Goal: Complete application form: Complete application form

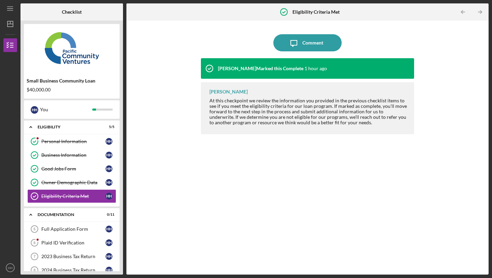
scroll to position [48, 0]
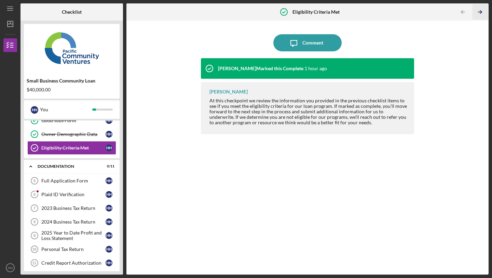
click at [479, 12] on line "button" at bounding box center [480, 12] width 3 height 0
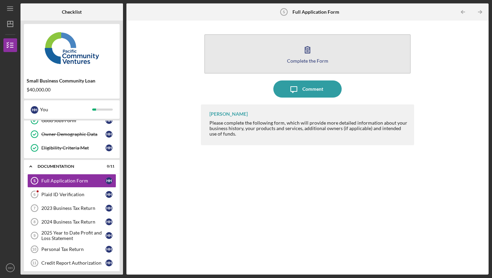
click at [310, 50] on icon "button" at bounding box center [307, 50] width 5 height 6
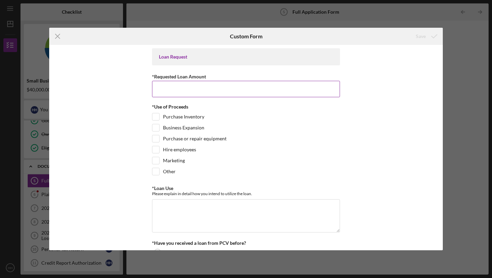
click at [304, 87] on input "*Requested Loan Amount" at bounding box center [246, 89] width 188 height 16
type input "$40,000"
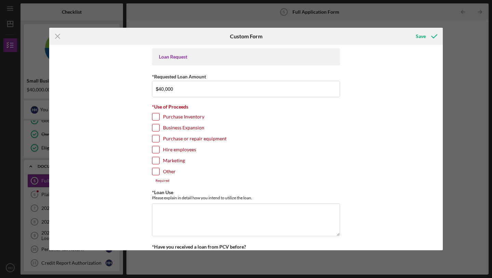
click at [157, 118] on input "Purchase Inventory" at bounding box center [156, 116] width 7 height 7
checkbox input "true"
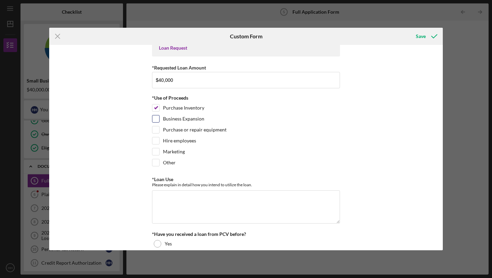
scroll to position [11, 0]
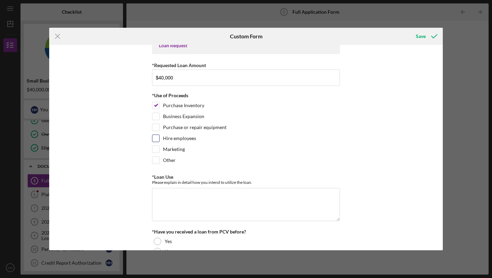
click at [157, 139] on input "Hire employees" at bounding box center [156, 138] width 7 height 7
checkbox input "true"
click at [157, 147] on input "Marketing" at bounding box center [156, 149] width 7 height 7
checkbox input "true"
click at [157, 160] on input "Other" at bounding box center [156, 160] width 7 height 7
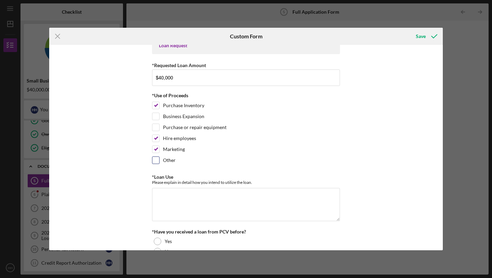
checkbox input "true"
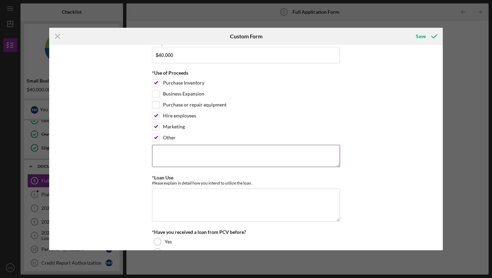
scroll to position [34, 0]
click at [161, 151] on textarea at bounding box center [246, 155] width 188 height 22
type textarea "pay off the franchise fee to"
